Goal: Check status: Check status

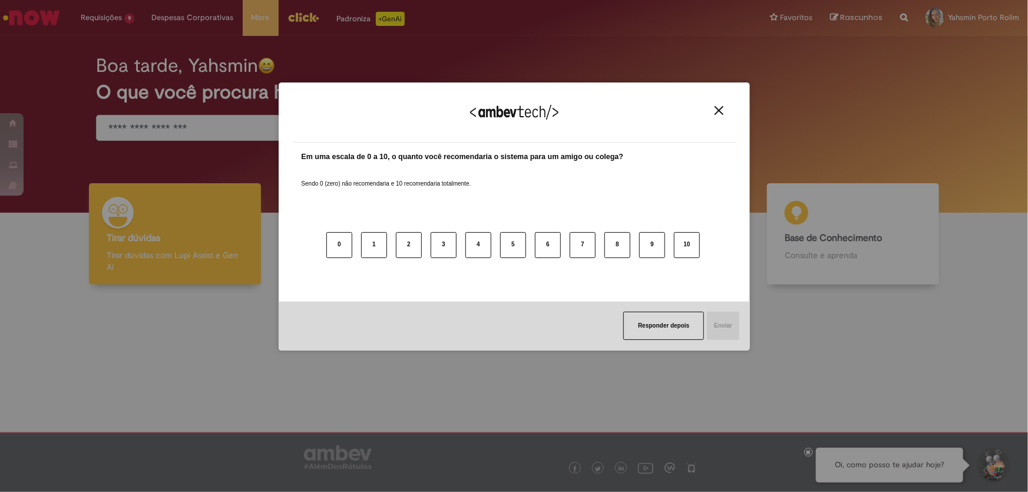
drag, startPoint x: 722, startPoint y: 108, endPoint x: 693, endPoint y: 92, distance: 33.0
click at [723, 108] on button "Close" at bounding box center [719, 110] width 16 height 10
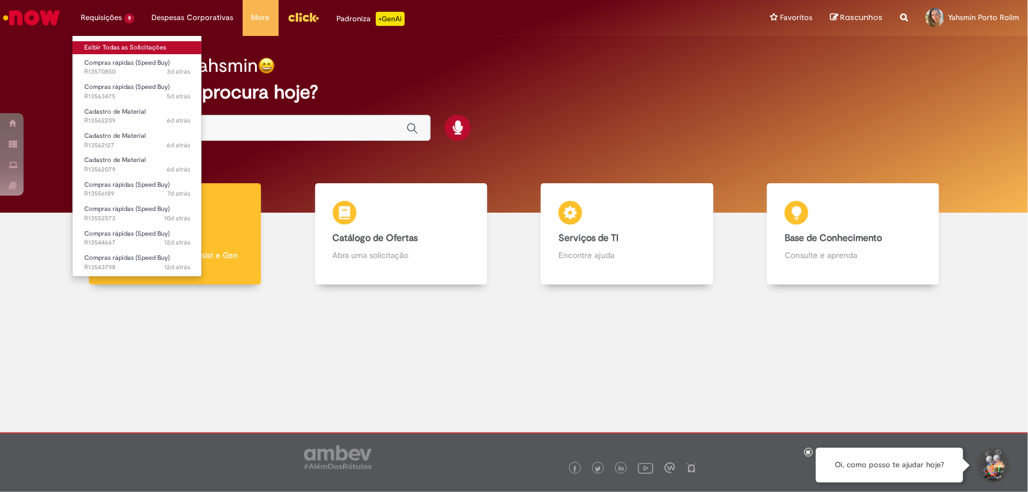
click at [120, 48] on link "Exibir Todas as Solicitações" at bounding box center [137, 47] width 130 height 13
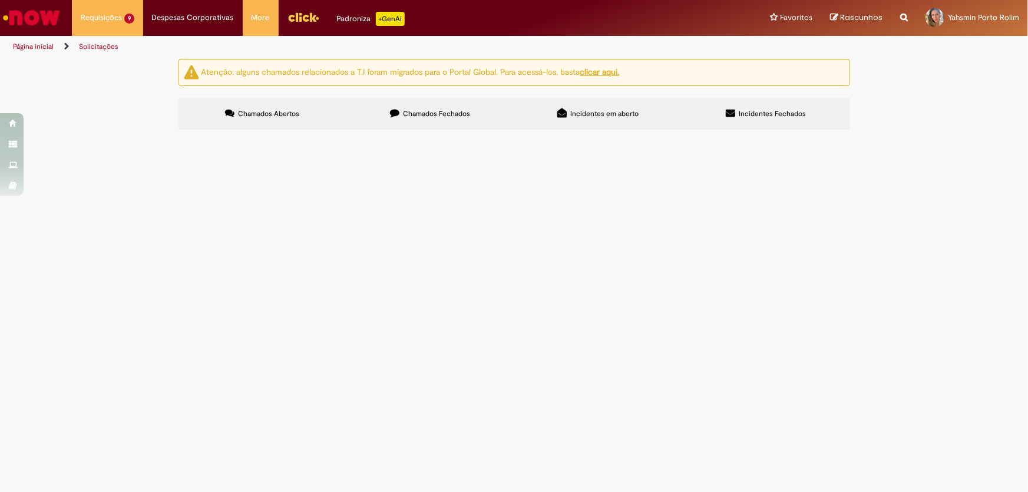
click at [0, 0] on img "recolher o estado da solicitação" at bounding box center [0, 0] width 0 height 0
click at [0, 0] on td "R13556189" at bounding box center [0, 0] width 0 height 0
click at [0, 0] on span "R13556189" at bounding box center [0, 0] width 0 height 0
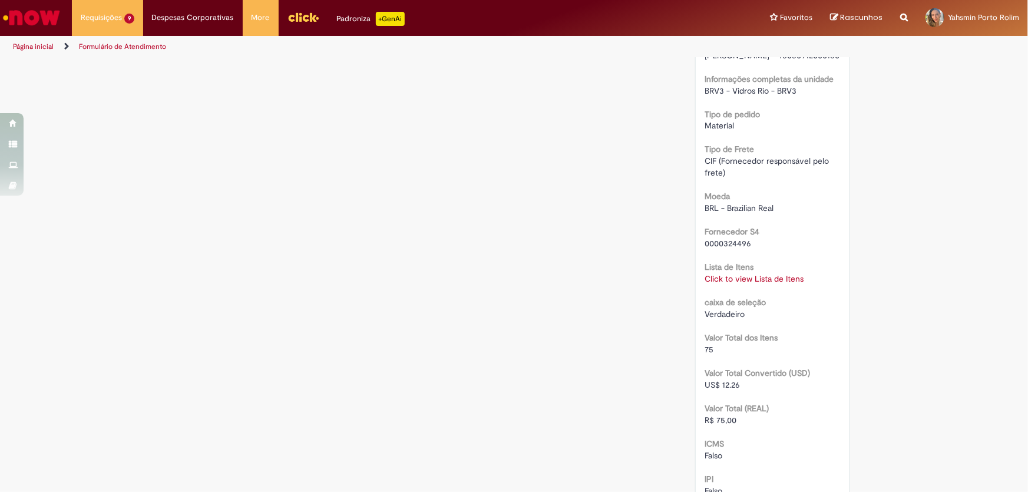
scroll to position [1178, 0]
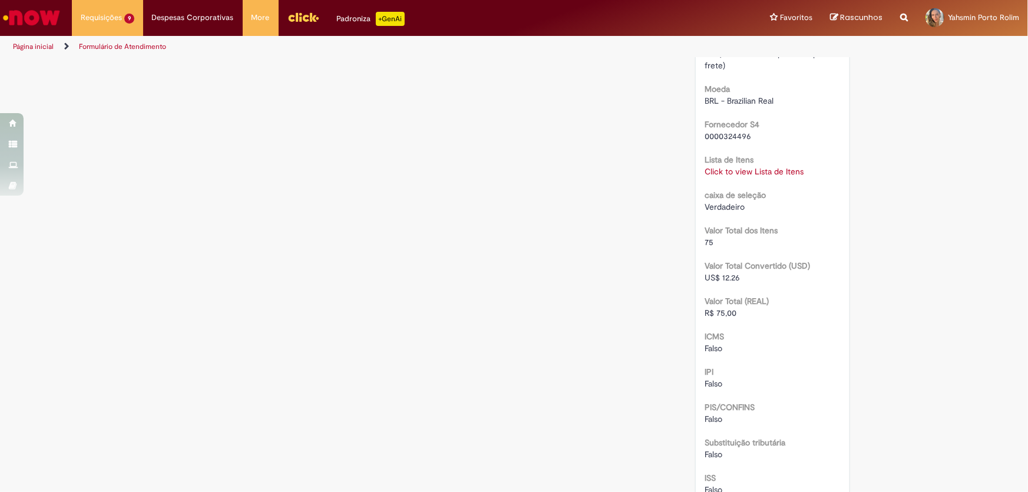
click at [748, 177] on link "Click to view Lista de Itens" at bounding box center [754, 172] width 99 height 11
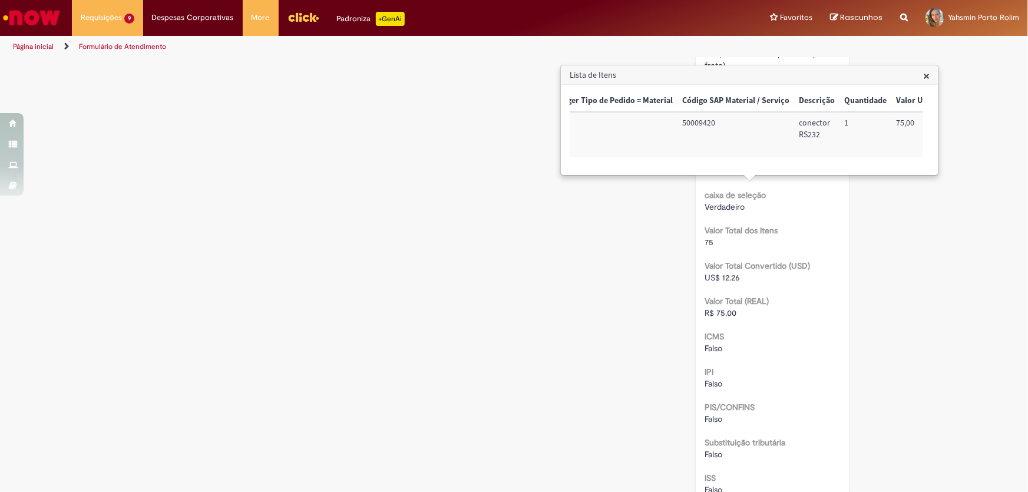
scroll to position [0, 0]
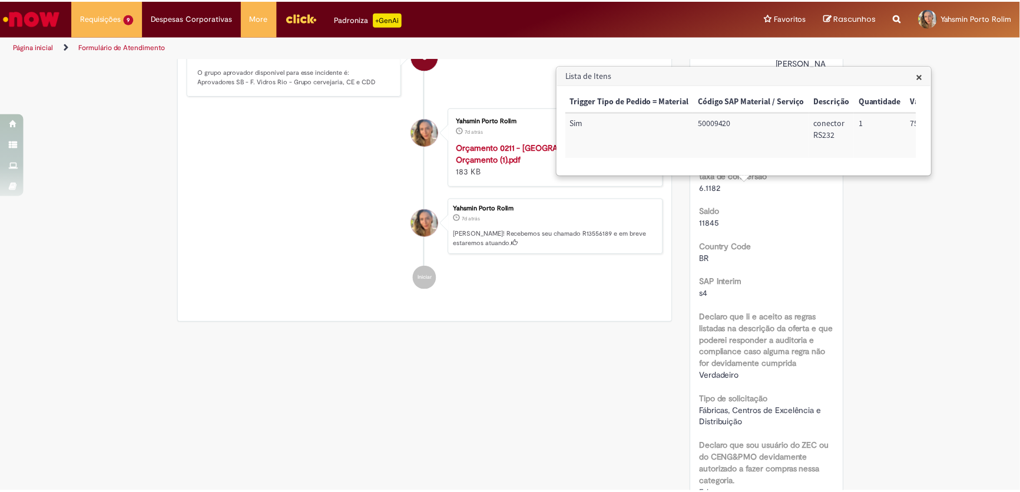
scroll to position [107, 0]
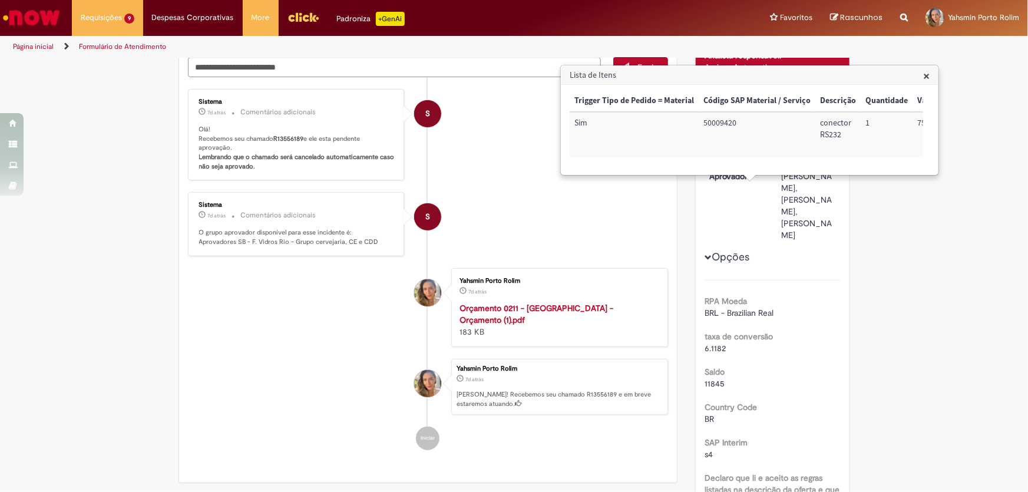
click at [467, 231] on li "S Sistema 7d atrás 7 dias atrás Comentários adicionais O grupo aprovador dispon…" at bounding box center [428, 224] width 481 height 64
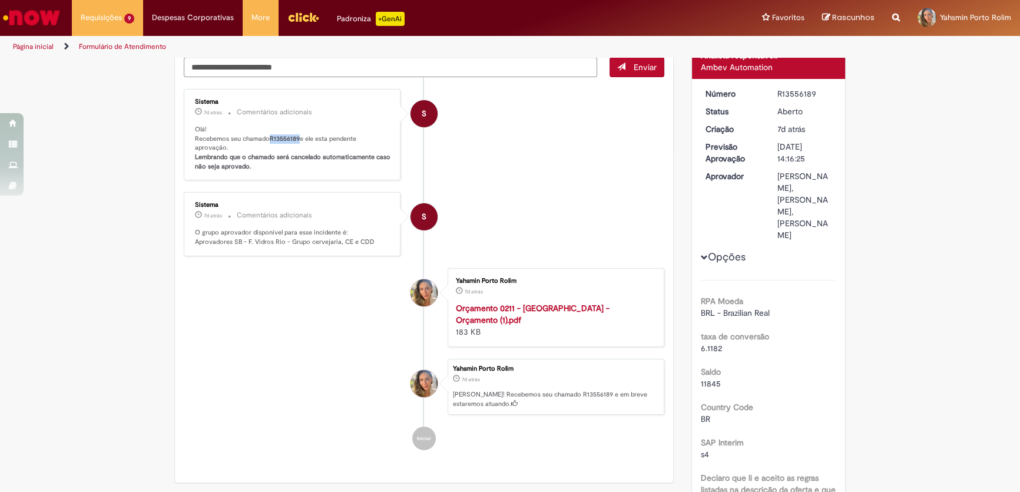
drag, startPoint x: 276, startPoint y: 141, endPoint x: 296, endPoint y: 139, distance: 20.7
click at [296, 139] on p "Olá! Recebemos seu chamado R13556189 e ele esta pendente aprovação. Lembrando q…" at bounding box center [293, 148] width 196 height 47
copy b "R13556189"
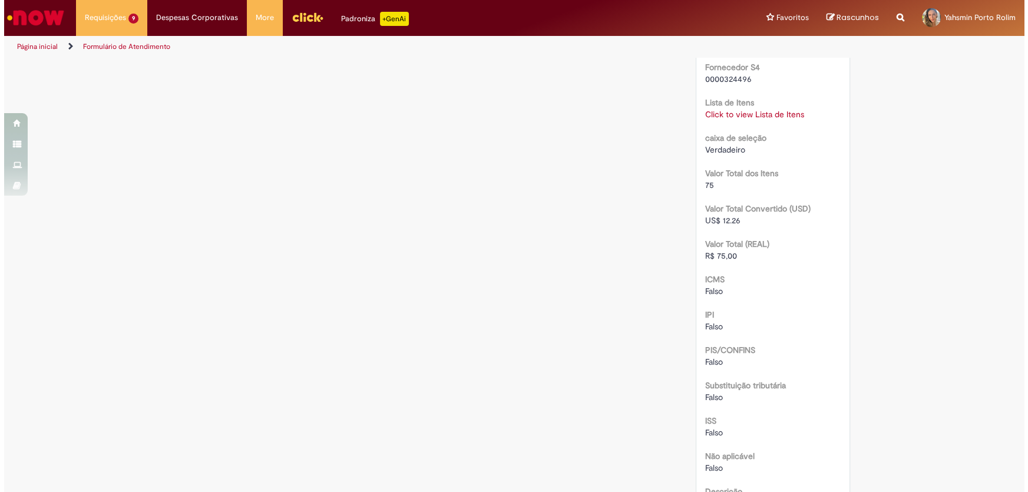
scroll to position [1129, 0]
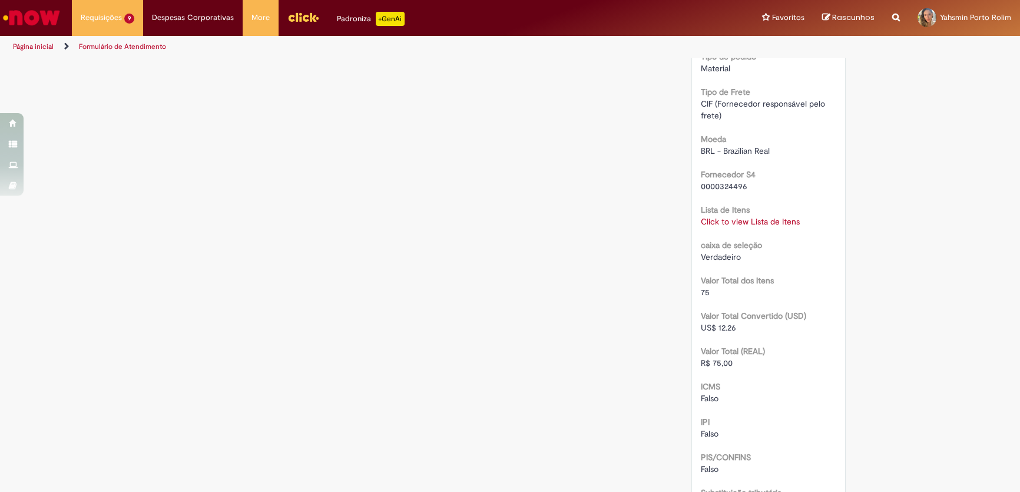
click at [776, 227] on link "Click to view Lista de Itens" at bounding box center [750, 221] width 99 height 11
click at [737, 227] on link "Click to view Lista de Itens" at bounding box center [754, 221] width 99 height 11
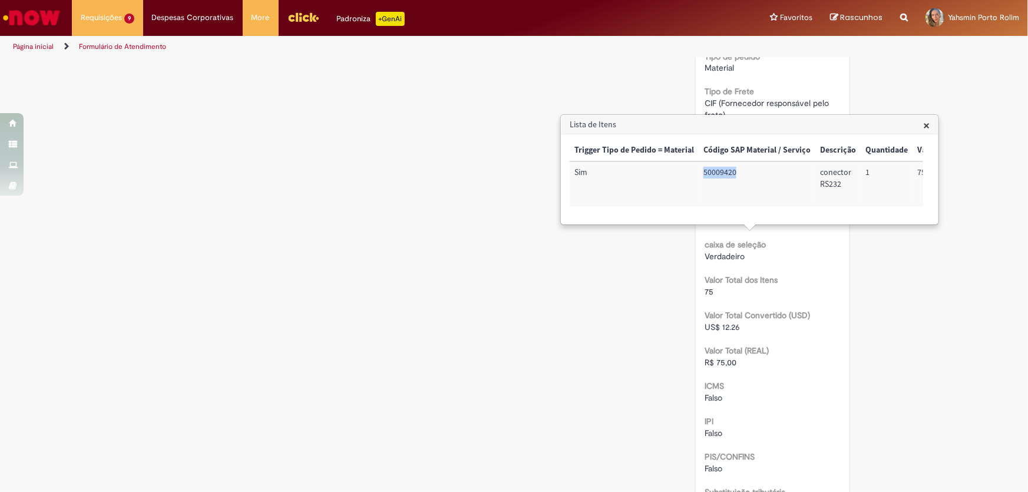
drag, startPoint x: 701, startPoint y: 170, endPoint x: 752, endPoint y: 182, distance: 52.2
click at [748, 181] on td "50009420" at bounding box center [757, 183] width 117 height 45
copy td "50009420"
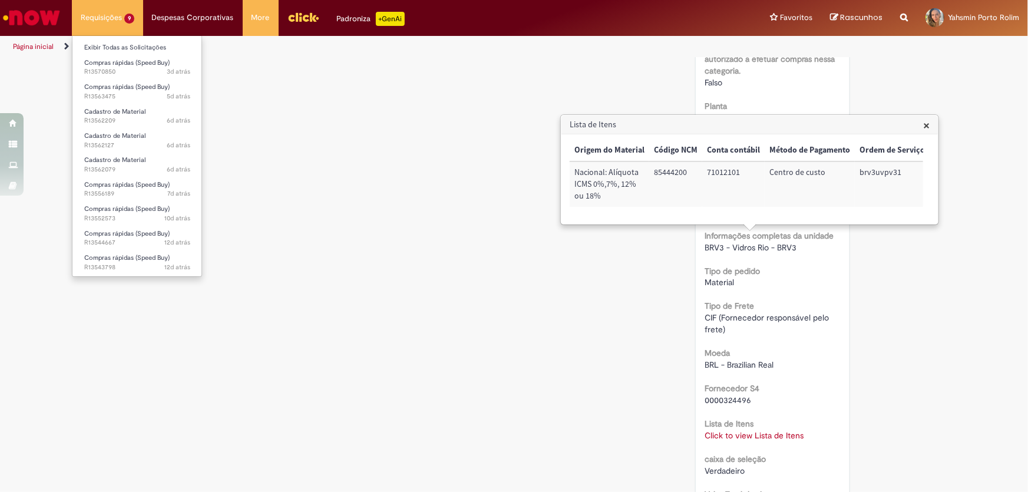
scroll to position [807, 0]
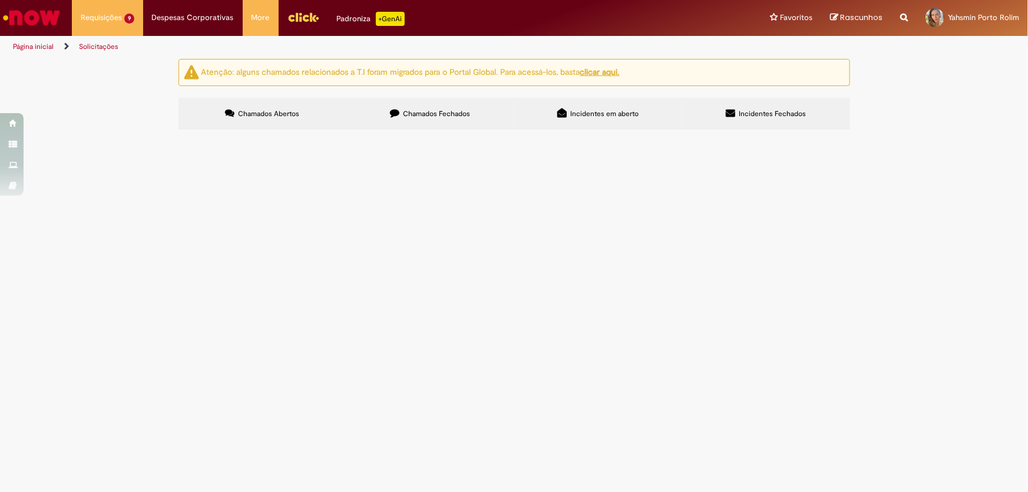
click at [0, 0] on span "R13570850" at bounding box center [0, 0] width 0 height 0
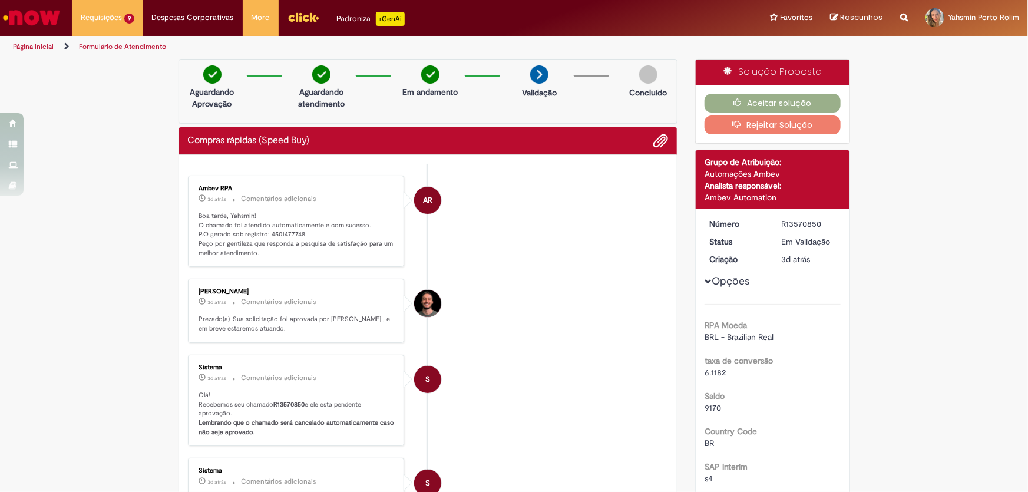
scroll to position [107, 0]
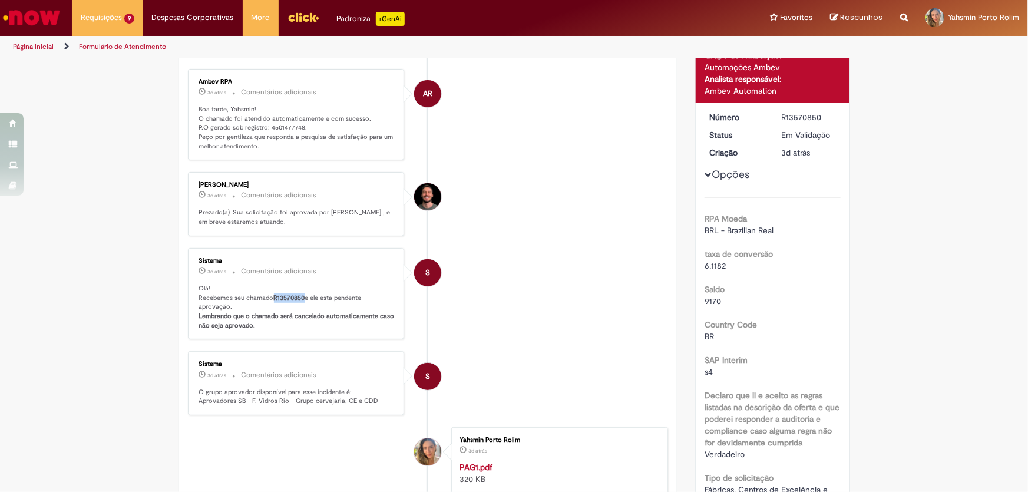
drag, startPoint x: 276, startPoint y: 305, endPoint x: 301, endPoint y: 305, distance: 24.7
click at [301, 302] on b "R13570850" at bounding box center [289, 297] width 31 height 9
copy b "R13570850"
drag, startPoint x: 263, startPoint y: 124, endPoint x: 299, endPoint y: 128, distance: 36.2
click at [299, 125] on p "Boa tarde, Yahsmin! O chamado foi atendido automaticamente e com sucesso. P.O g…" at bounding box center [297, 128] width 196 height 47
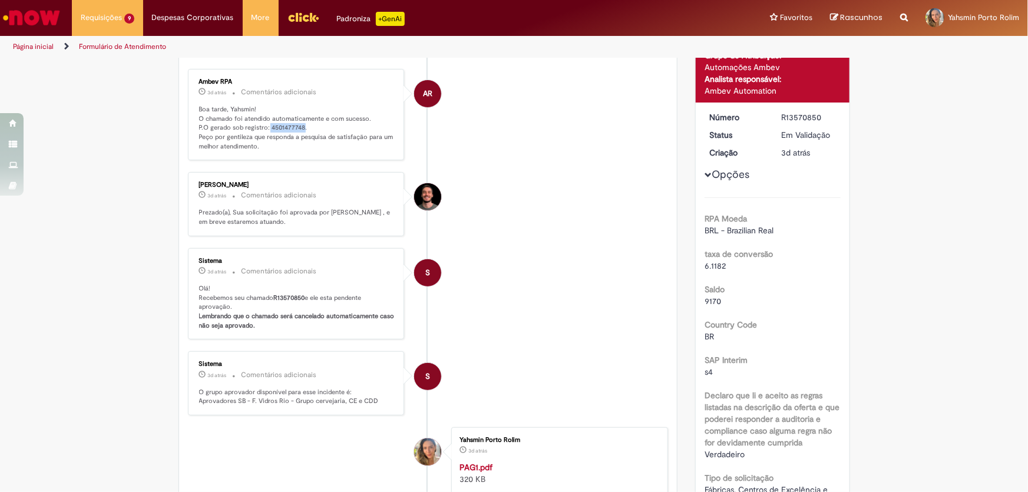
copy p "4501477748"
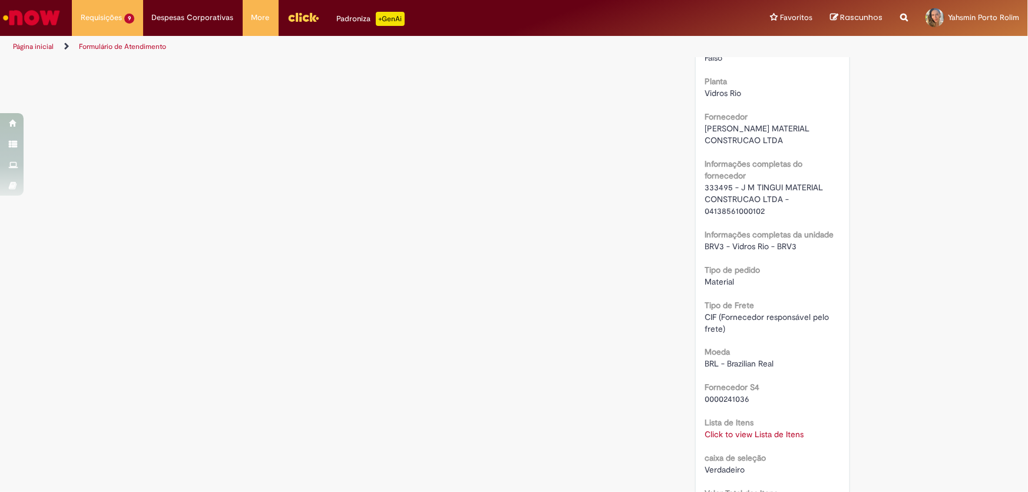
scroll to position [964, 0]
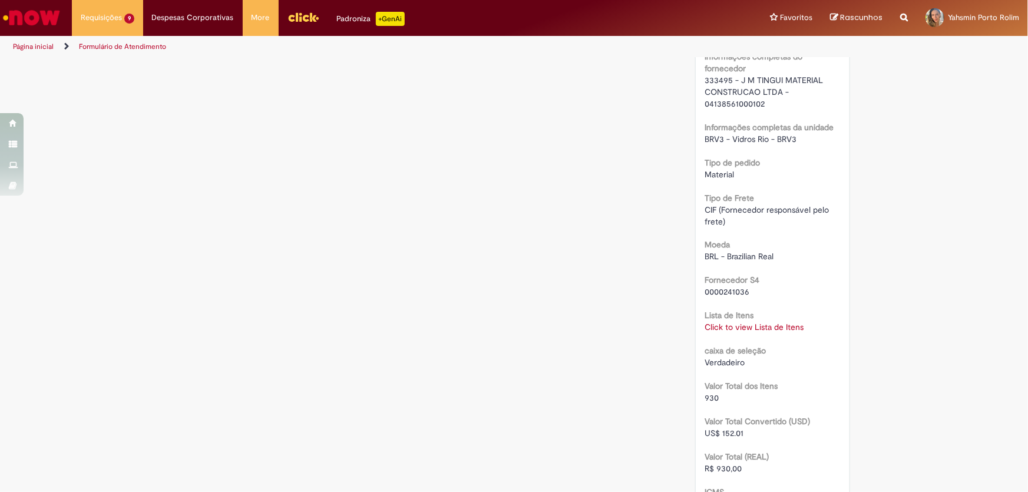
click at [754, 324] on link "Click to view Lista de Itens" at bounding box center [754, 327] width 99 height 11
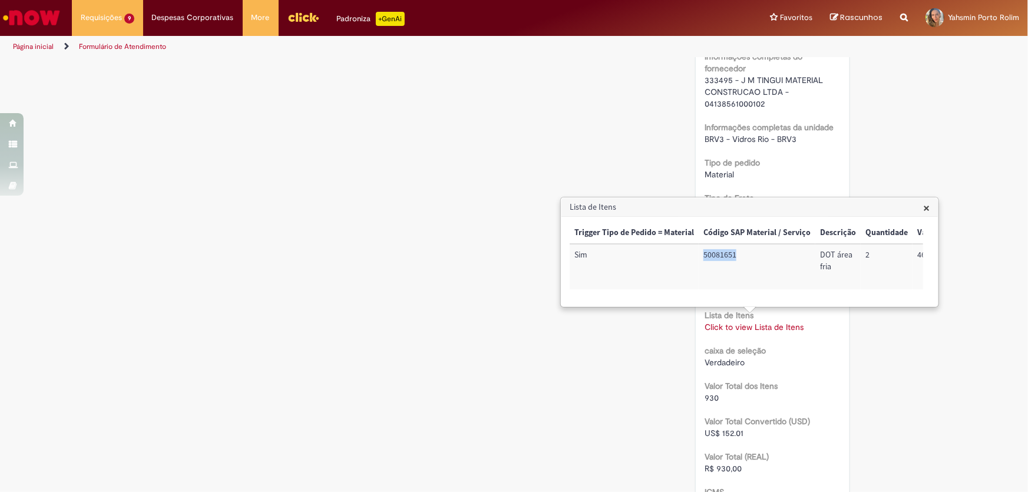
drag, startPoint x: 705, startPoint y: 254, endPoint x: 751, endPoint y: 264, distance: 47.6
click at [751, 265] on td "50081651" at bounding box center [757, 266] width 117 height 45
copy td "50081651"
click at [753, 357] on div "Verdadeiro" at bounding box center [773, 363] width 136 height 12
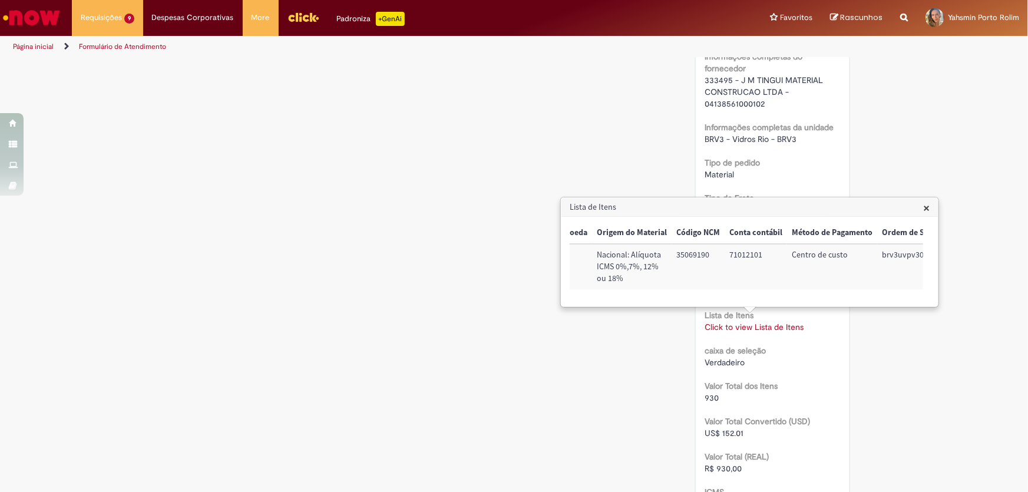
click at [558, 338] on div "Verificar Código de Barras Aguardando Aprovação Aguardando atendimento Em andam…" at bounding box center [514, 31] width 689 height 1873
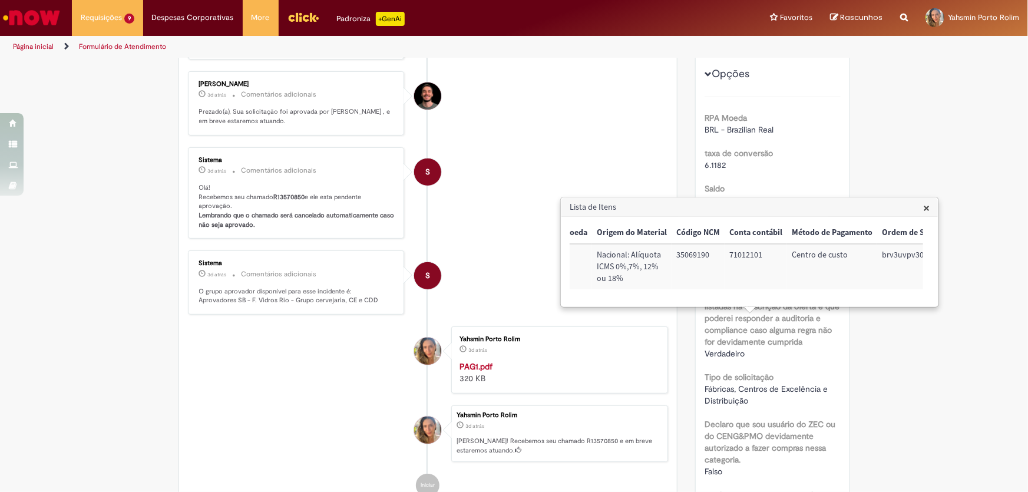
scroll to position [47, 0]
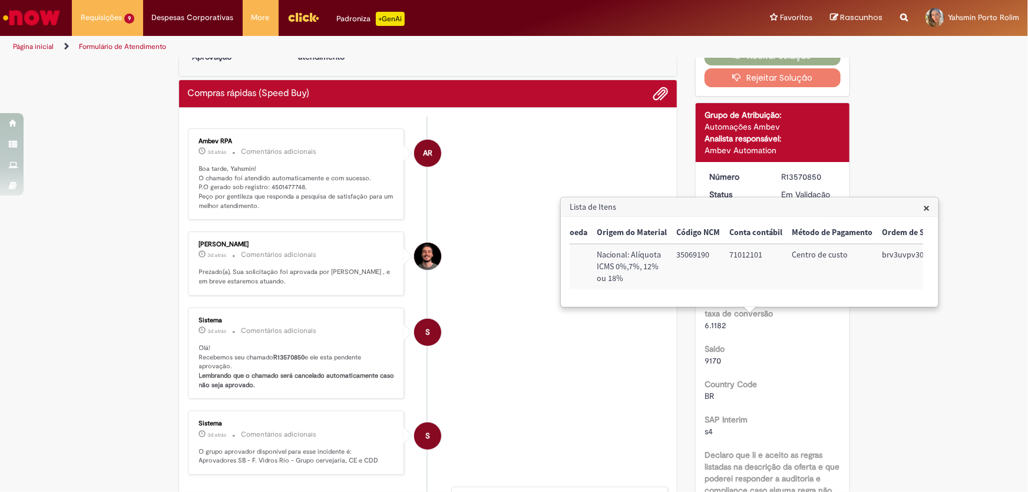
click at [928, 206] on span "×" at bounding box center [926, 208] width 6 height 16
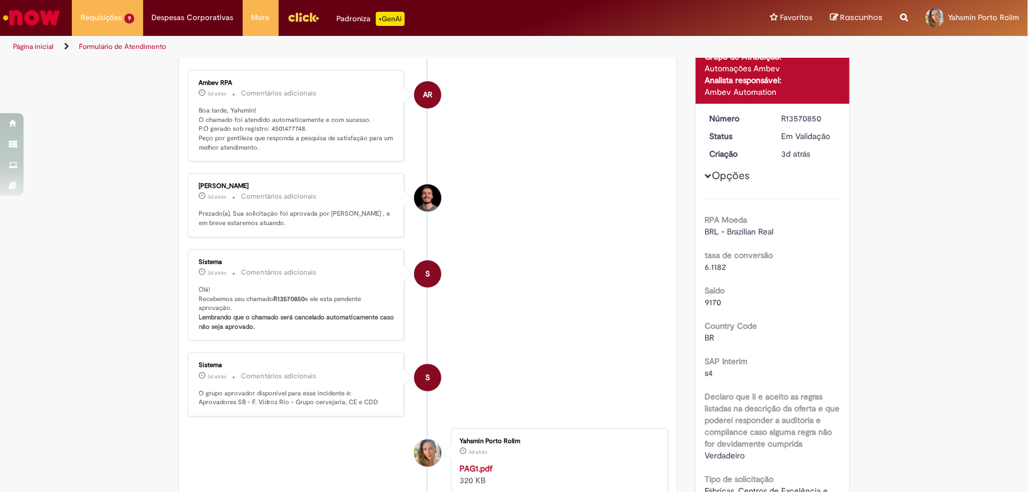
scroll to position [52, 0]
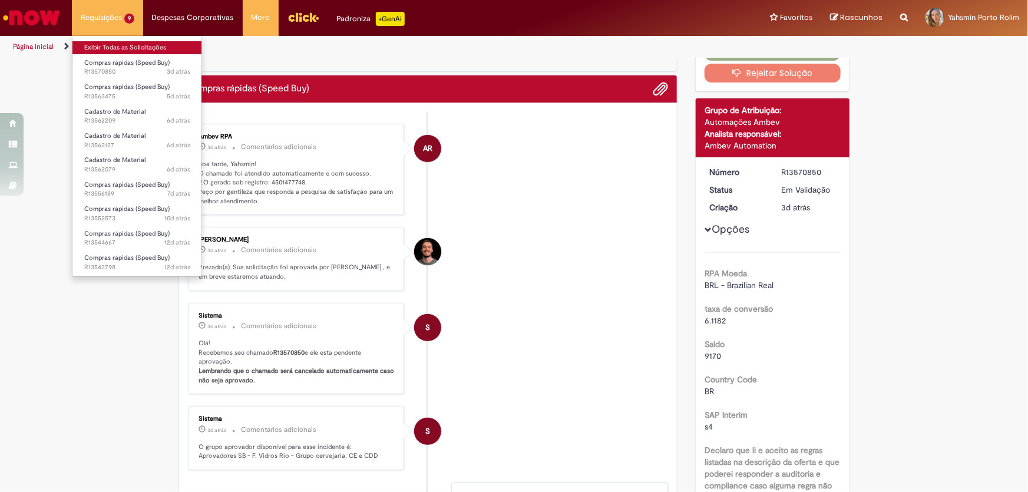
click at [112, 45] on link "Exibir Todas as Solicitações" at bounding box center [137, 47] width 130 height 13
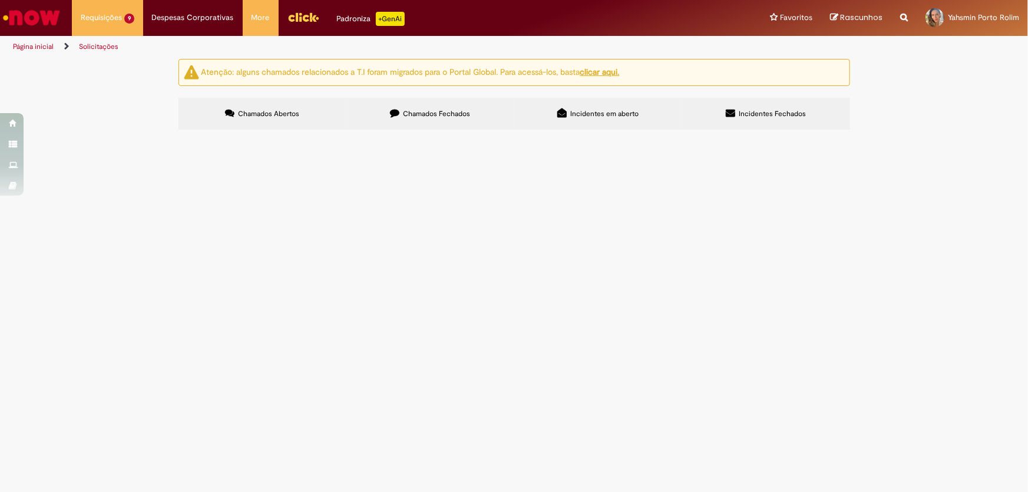
scroll to position [6, 0]
click at [0, 0] on img at bounding box center [0, 0] width 0 height 0
click at [0, 0] on span "R13556189" at bounding box center [0, 0] width 0 height 0
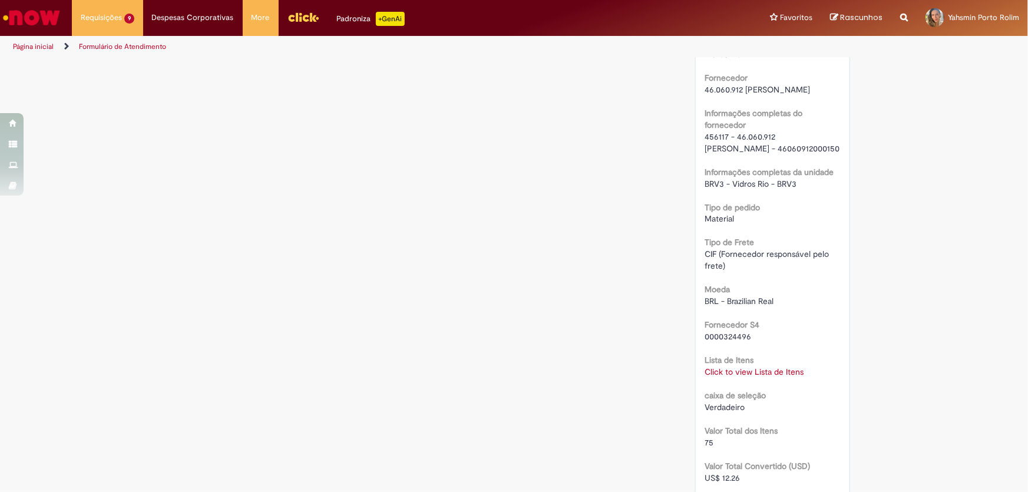
scroll to position [1032, 0]
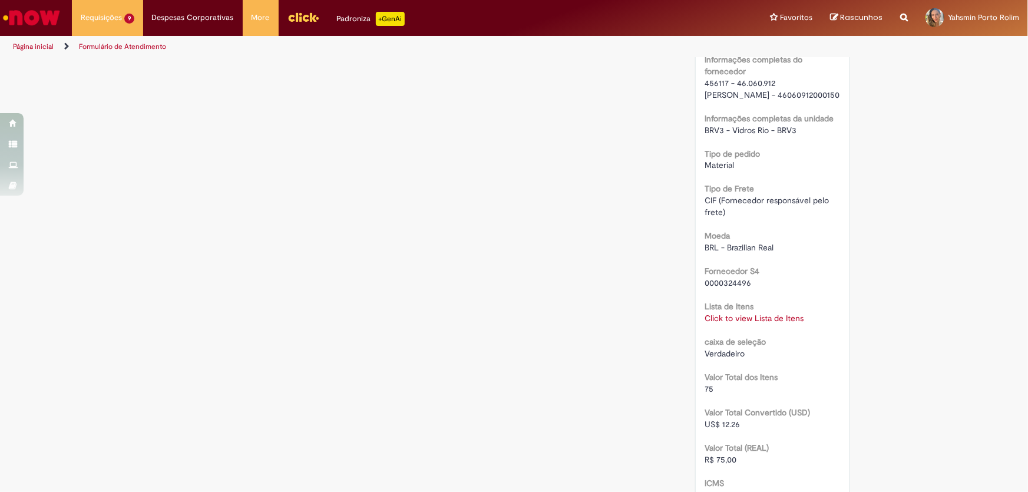
click at [772, 324] on link "Click to view Lista de Itens" at bounding box center [754, 318] width 99 height 11
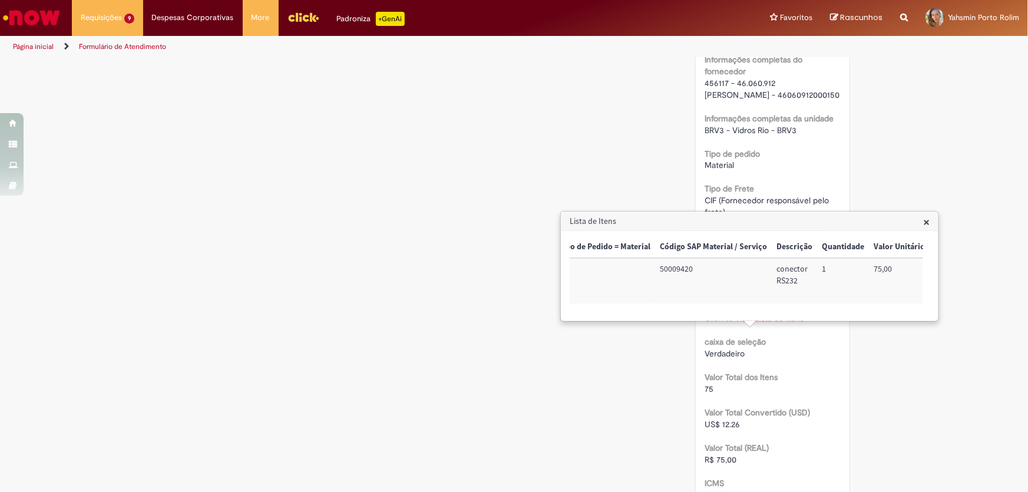
scroll to position [0, 48]
